Goal: Task Accomplishment & Management: Complete application form

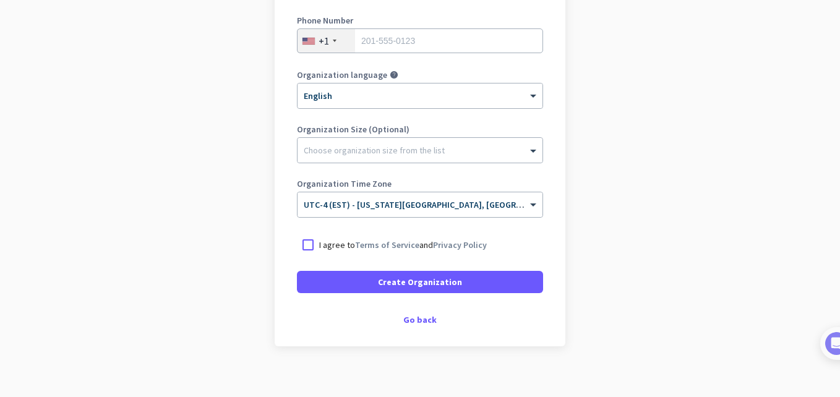
scroll to position [239, 0]
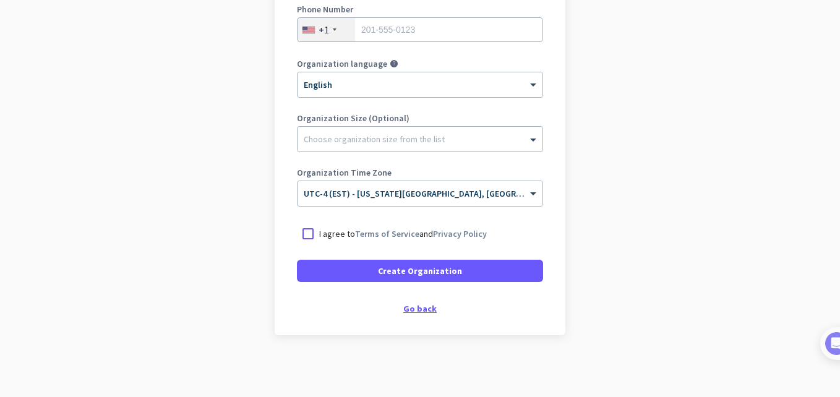
click at [408, 309] on div "Go back" at bounding box center [420, 308] width 246 height 9
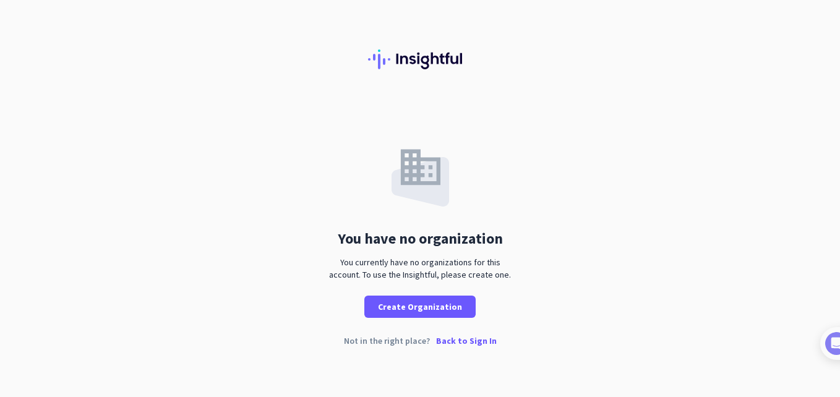
click at [462, 341] on p "Back to Sign In" at bounding box center [466, 341] width 61 height 9
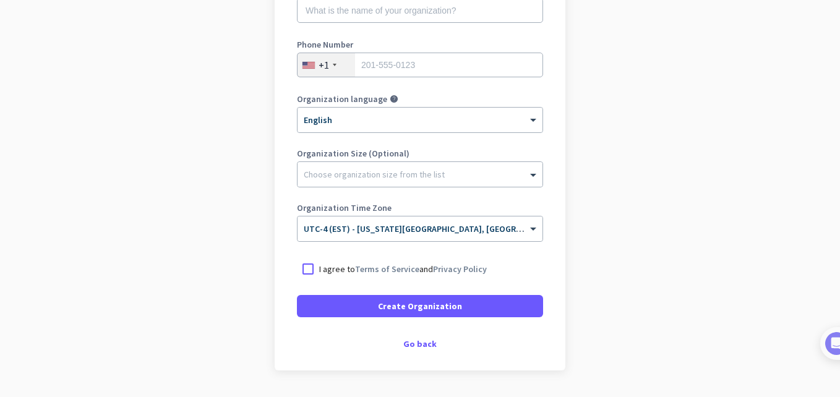
scroll to position [239, 0]
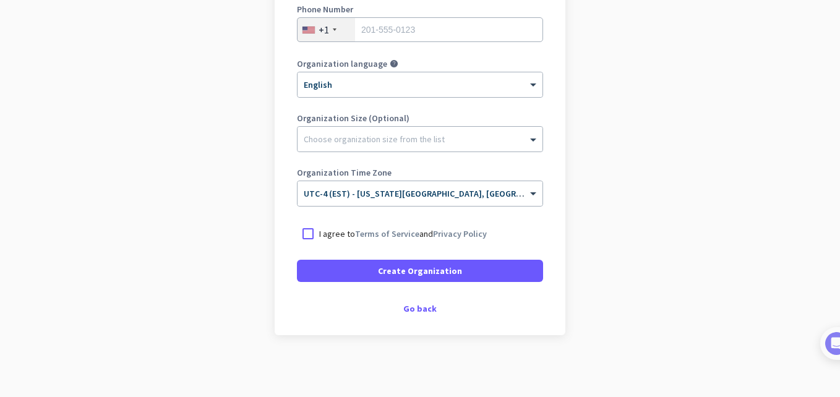
click at [346, 235] on p "I agree to Terms of Service and Privacy Policy" at bounding box center [403, 234] width 168 height 12
click at [0, 0] on input "I agree to Terms of Service and Privacy Policy" at bounding box center [0, 0] width 0 height 0
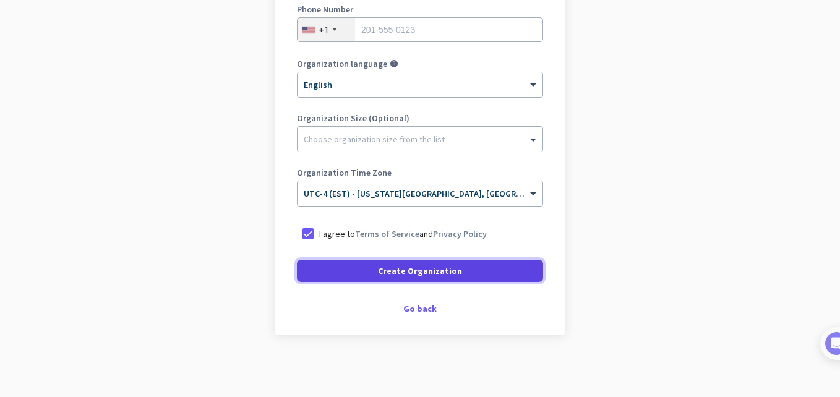
click at [358, 276] on span at bounding box center [420, 271] width 246 height 30
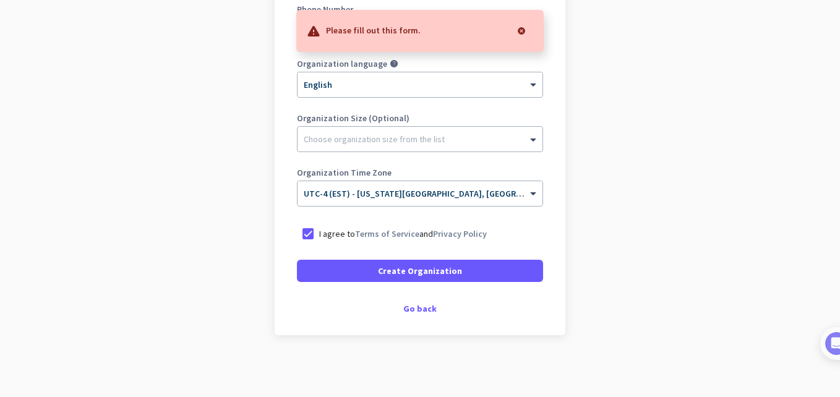
click at [599, 216] on app-onboarding-organization "Create Organization Note: You can always change this later, or support multiple…" at bounding box center [420, 129] width 840 height 536
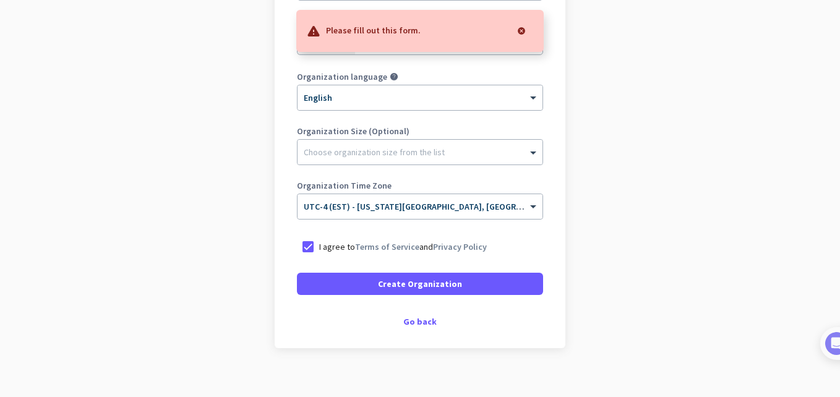
scroll to position [219, 0]
